Goal: Task Accomplishment & Management: Manage account settings

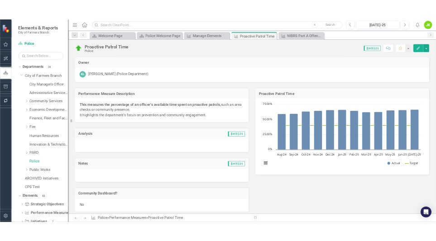
scroll to position [445, 0]
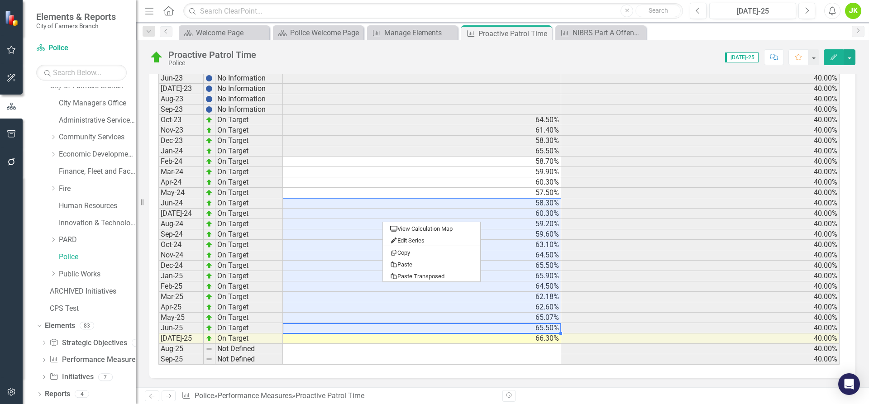
click at [322, 213] on td "60.30%" at bounding box center [422, 214] width 278 height 10
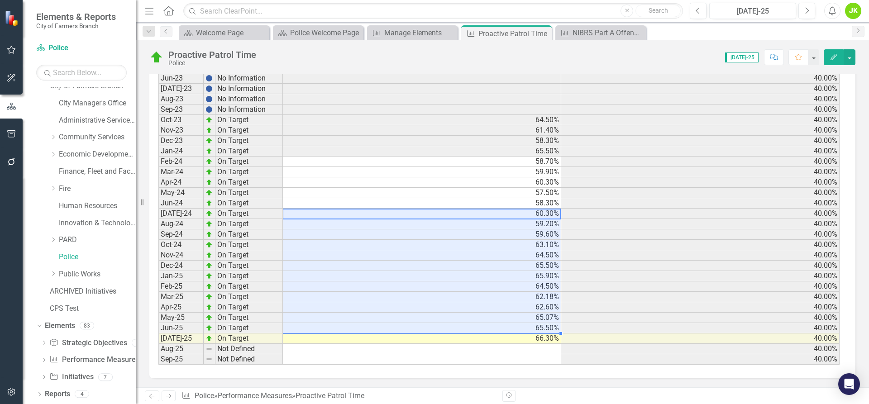
drag, startPoint x: 512, startPoint y: 216, endPoint x: 495, endPoint y: 328, distance: 113.1
click at [495, 328] on tbody "Sep-20 Not Defined 40.00% Sep-21 Not Defined 40.00% Sep-22 Not Defined 40.00% J…" at bounding box center [498, 177] width 681 height 375
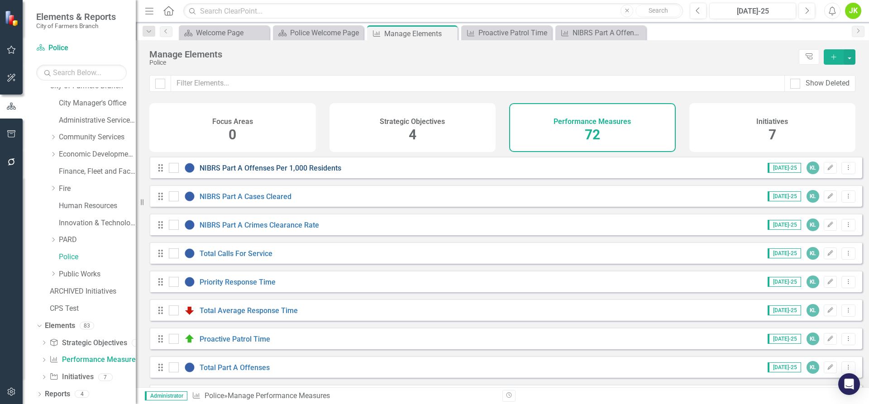
click at [250, 172] on link "NIBRS Part A Offenses Per 1,000 Residents" at bounding box center [271, 168] width 142 height 9
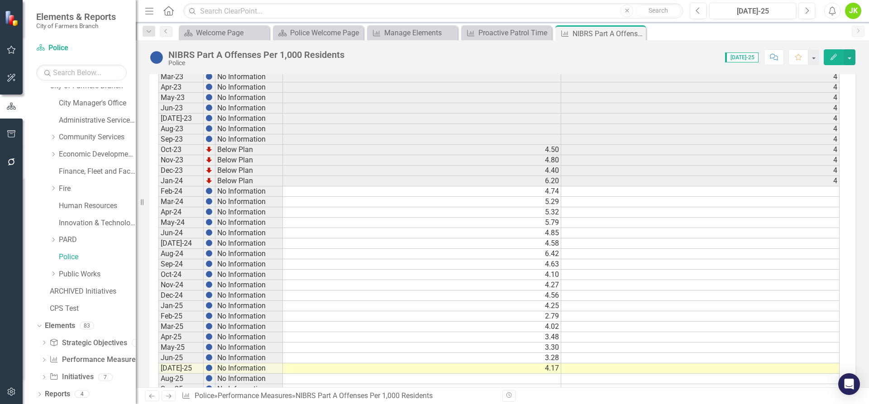
scroll to position [407, 0]
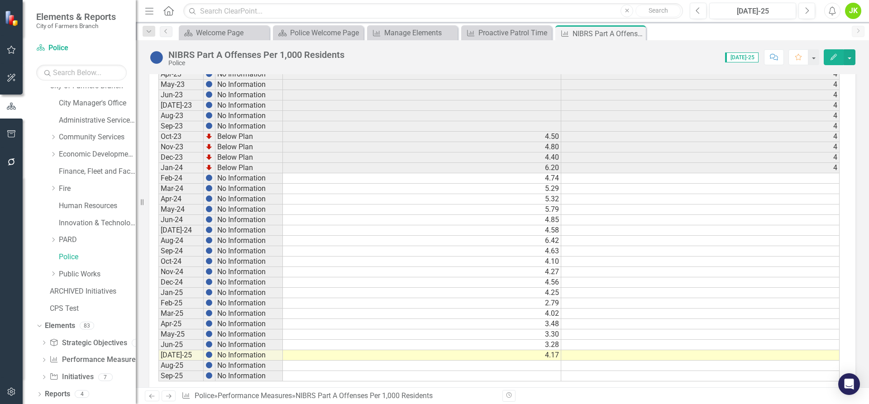
click at [358, 233] on td "4.58" at bounding box center [422, 230] width 278 height 10
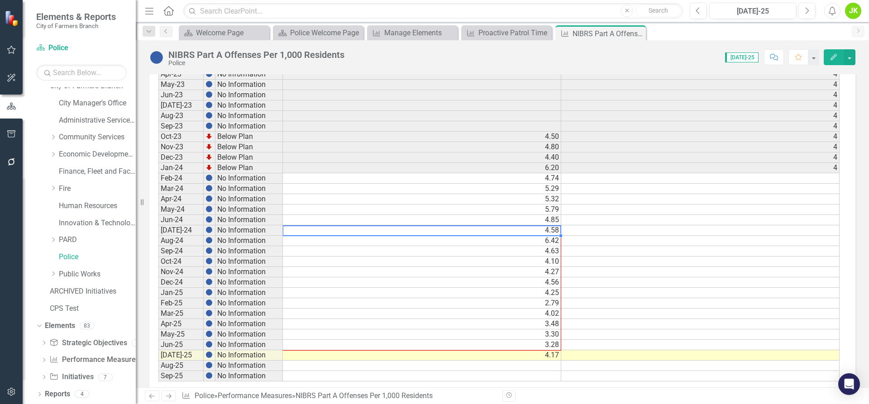
drag, startPoint x: 559, startPoint y: 235, endPoint x: 547, endPoint y: 341, distance: 107.1
click at [158, 341] on div "Period Status Actual Target Sep-20 No Information Sep-21 No Information Sep-22 …" at bounding box center [158, 189] width 0 height 386
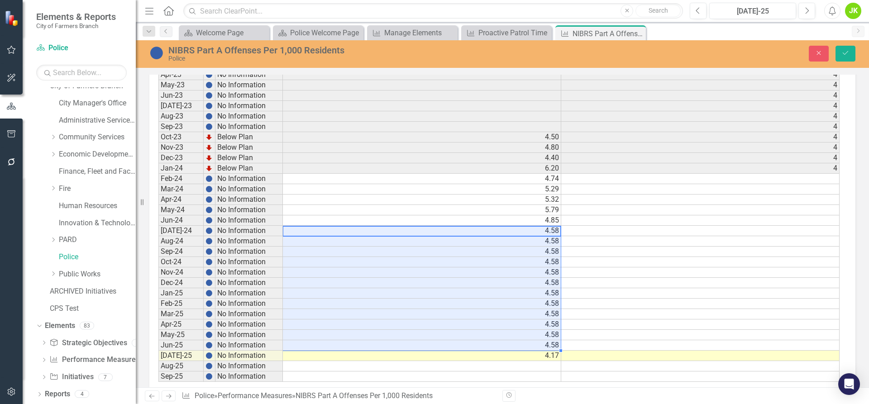
type textarea "4.58"
drag, startPoint x: 824, startPoint y: 52, endPoint x: 522, endPoint y: 189, distance: 332.3
click at [824, 52] on button "Close" at bounding box center [819, 54] width 20 height 16
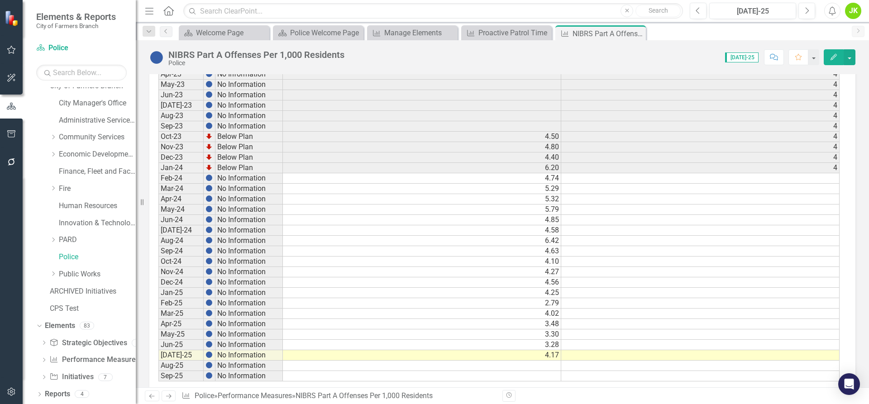
click at [311, 229] on td "4.58" at bounding box center [422, 230] width 278 height 10
